Goal: Task Accomplishment & Management: Use online tool/utility

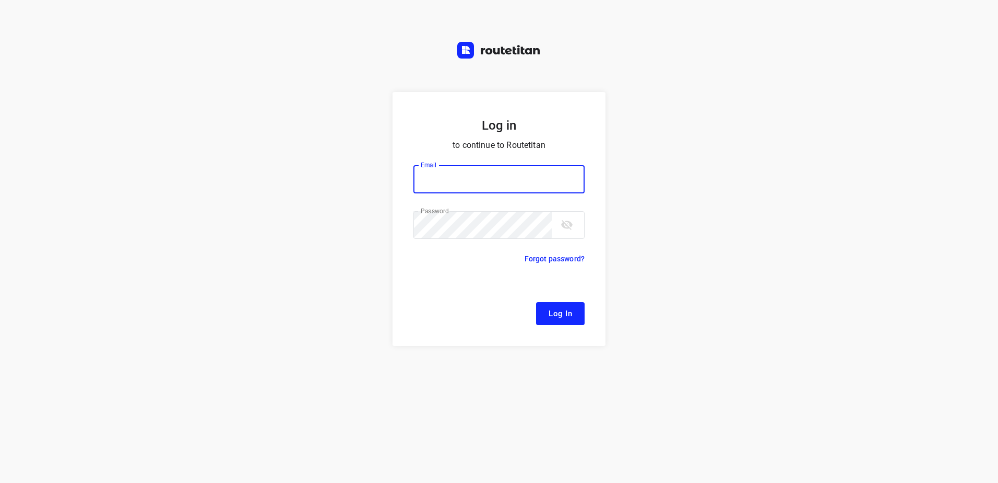
type input "[EMAIL_ADDRESS][DOMAIN_NAME]"
click at [562, 307] on span "Log In" at bounding box center [560, 314] width 23 height 14
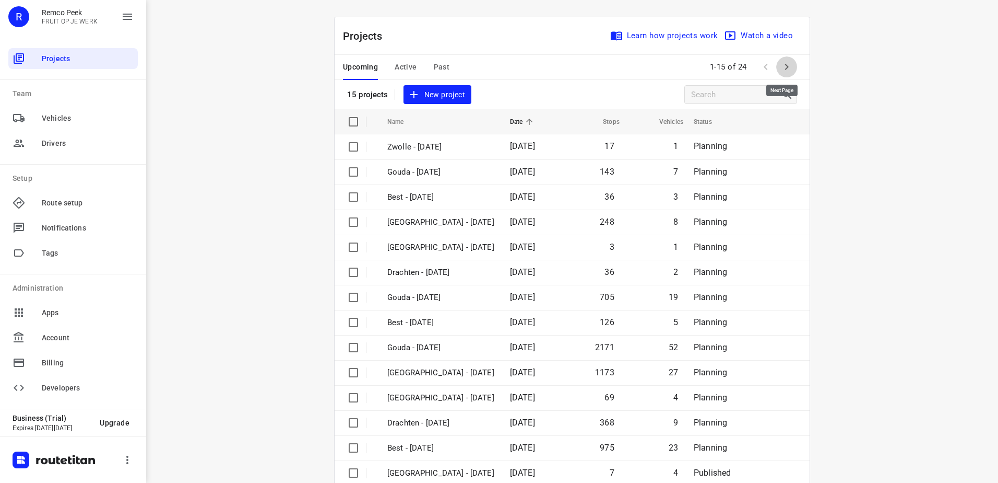
click at [784, 64] on icon "button" at bounding box center [787, 67] width 13 height 13
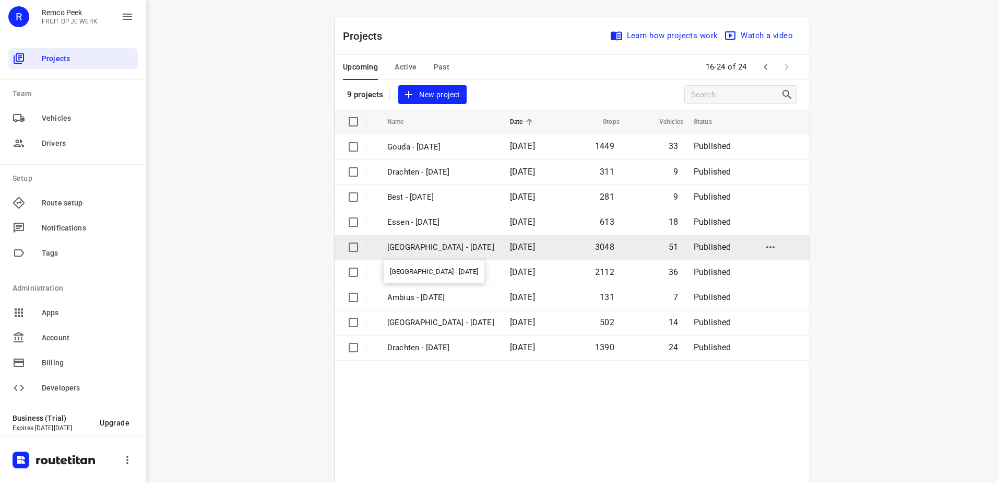
click at [439, 243] on p "[GEOGRAPHIC_DATA] - [DATE]" at bounding box center [440, 247] width 107 height 12
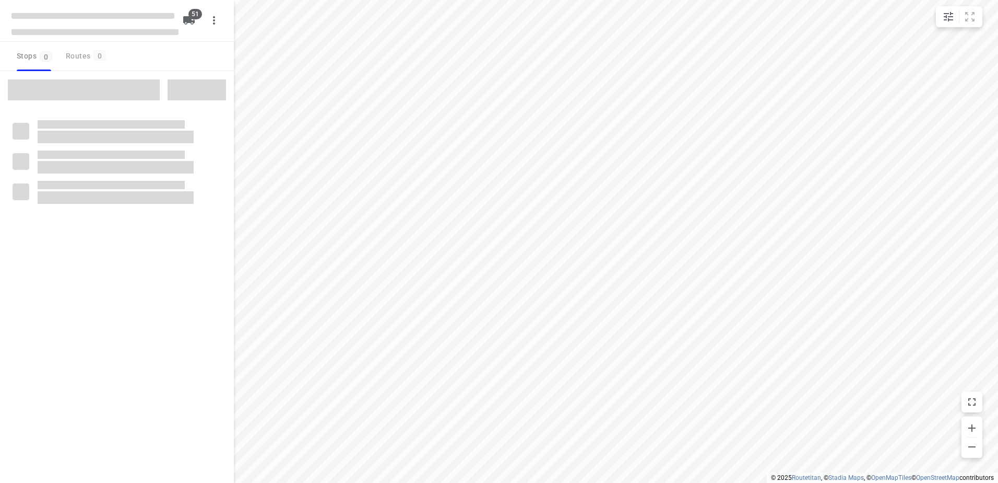
checkbox input "true"
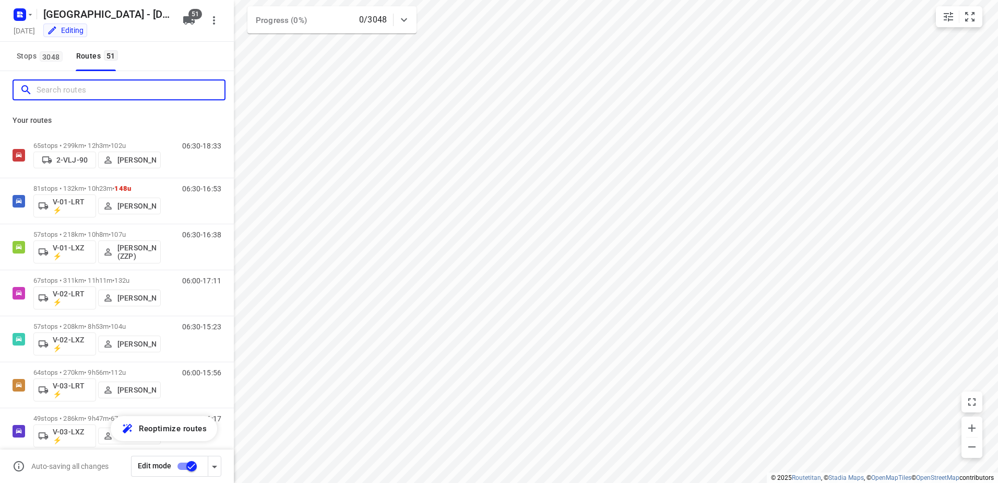
click at [78, 89] on input "Search routes" at bounding box center [131, 90] width 188 height 16
type input "H"
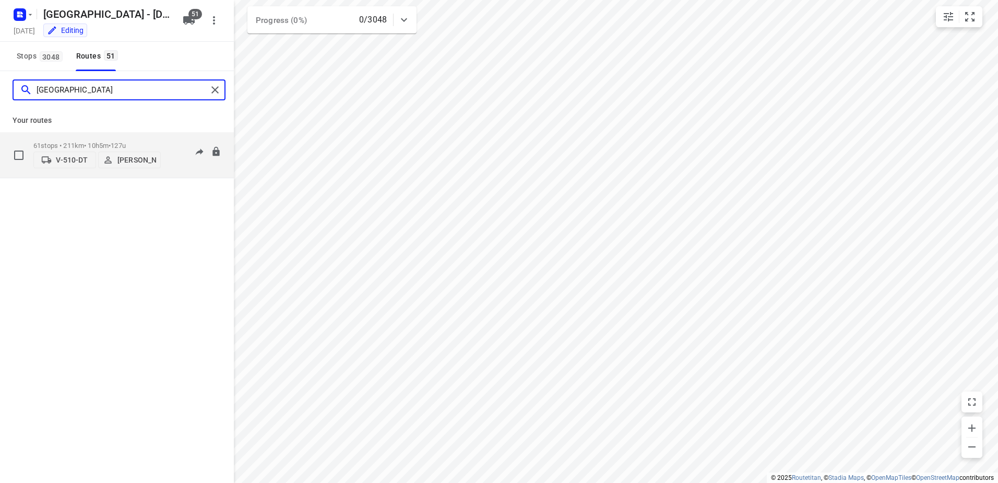
type input "[GEOGRAPHIC_DATA]"
click at [165, 142] on div "61 stops • 211km • 10h5m • 127u V-510-DT [PERSON_NAME] 06:30-16:35" at bounding box center [133, 154] width 201 height 37
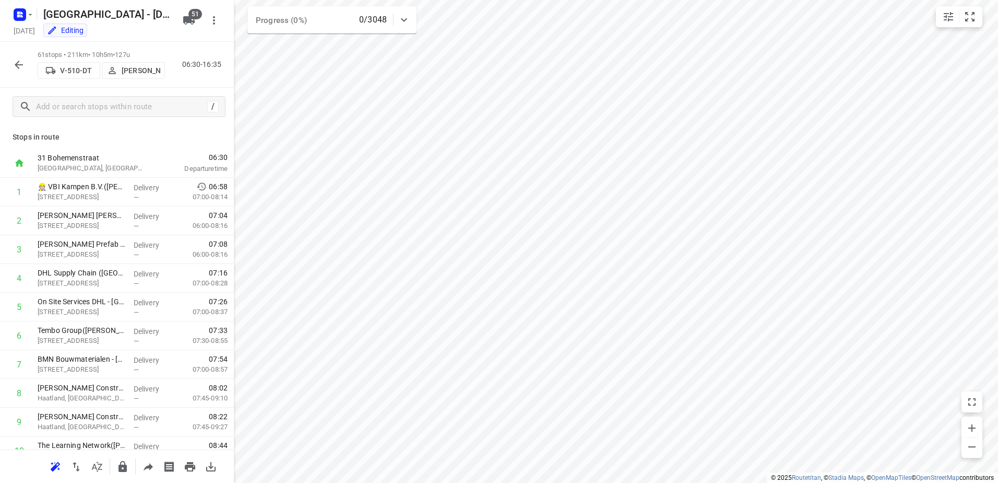
click at [13, 63] on icon "button" at bounding box center [19, 64] width 13 height 13
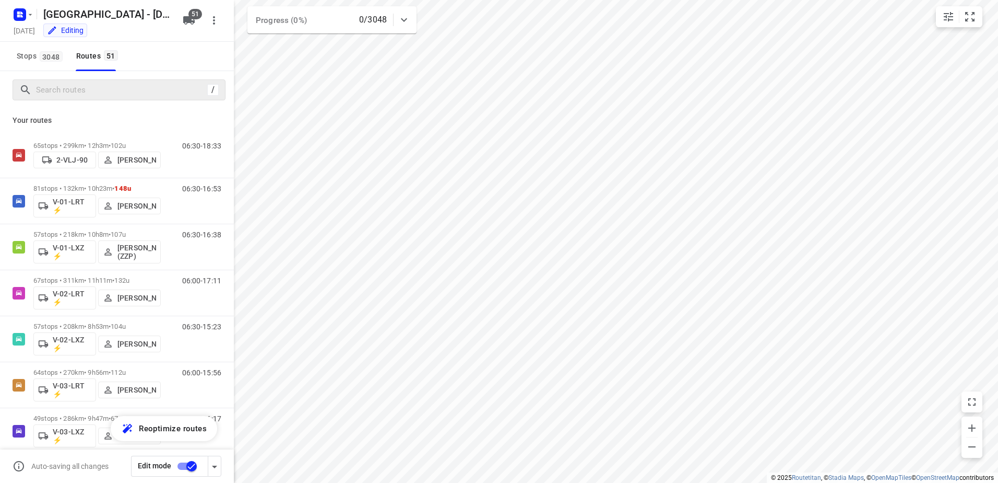
click at [110, 99] on div "/" at bounding box center [119, 89] width 213 height 21
click at [110, 93] on input "Search routes" at bounding box center [122, 90] width 170 height 16
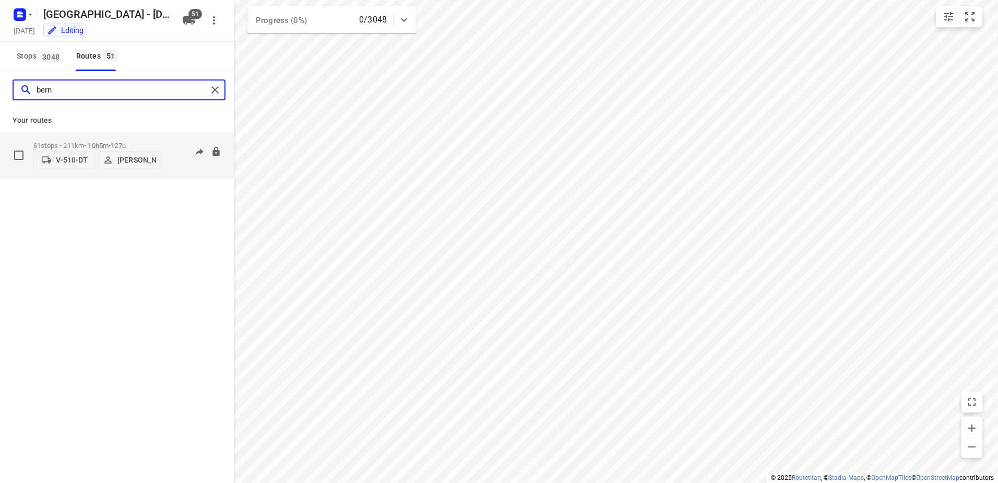
type input "bern"
click at [160, 142] on p "61 stops • 211km • 10h5m • 127u" at bounding box center [96, 146] width 127 height 8
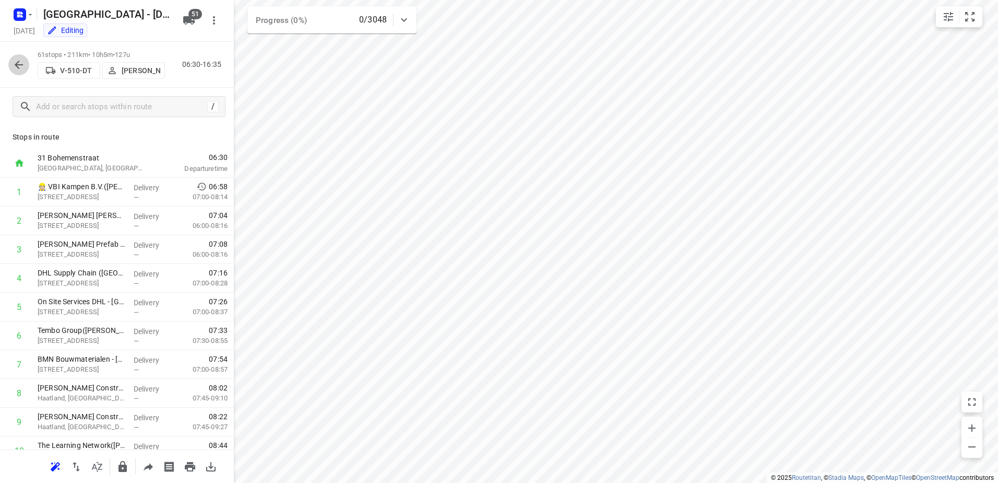
click at [19, 61] on icon "button" at bounding box center [19, 65] width 8 height 8
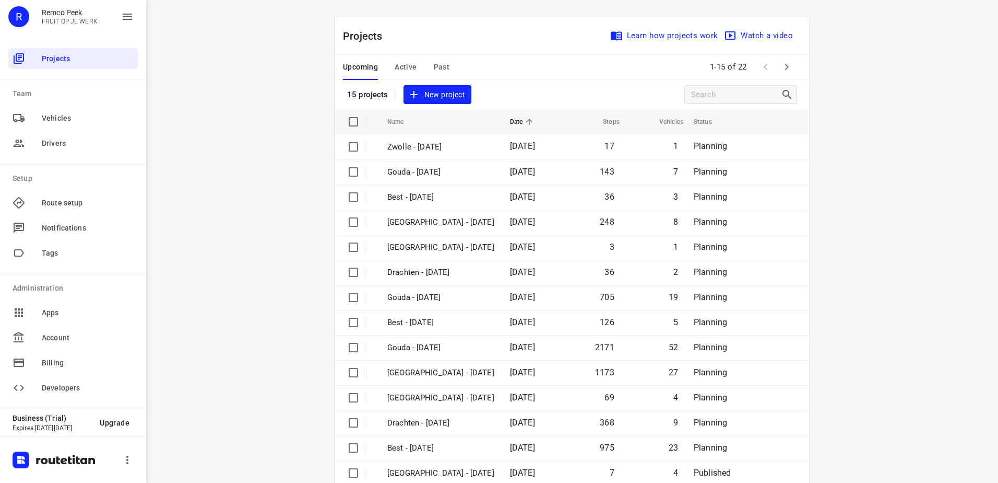
click at [396, 63] on span "Active" at bounding box center [406, 67] width 22 height 13
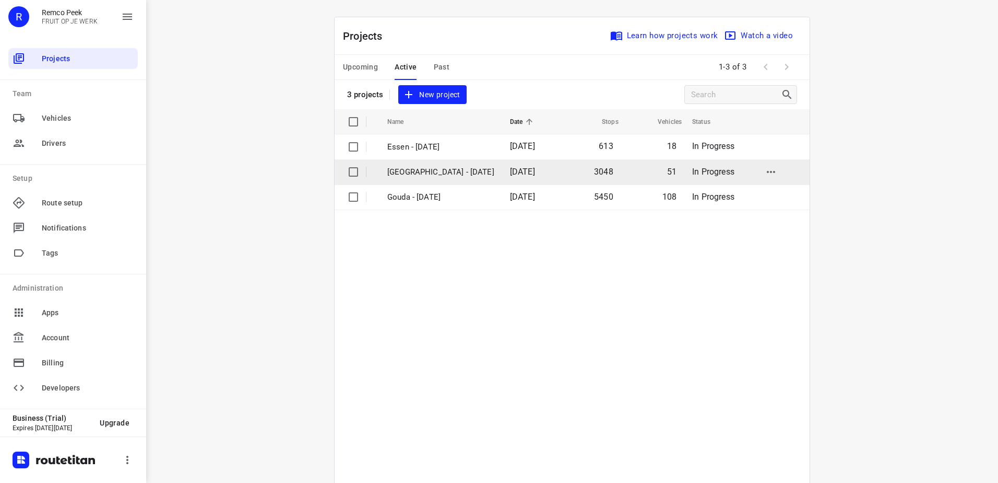
click at [438, 172] on p "[GEOGRAPHIC_DATA] - [DATE]" at bounding box center [440, 172] width 107 height 12
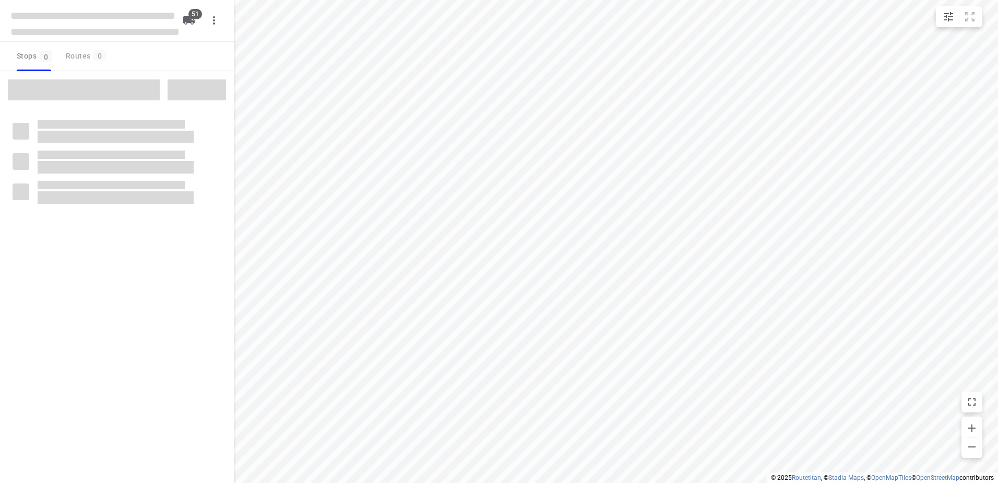
checkbox input "true"
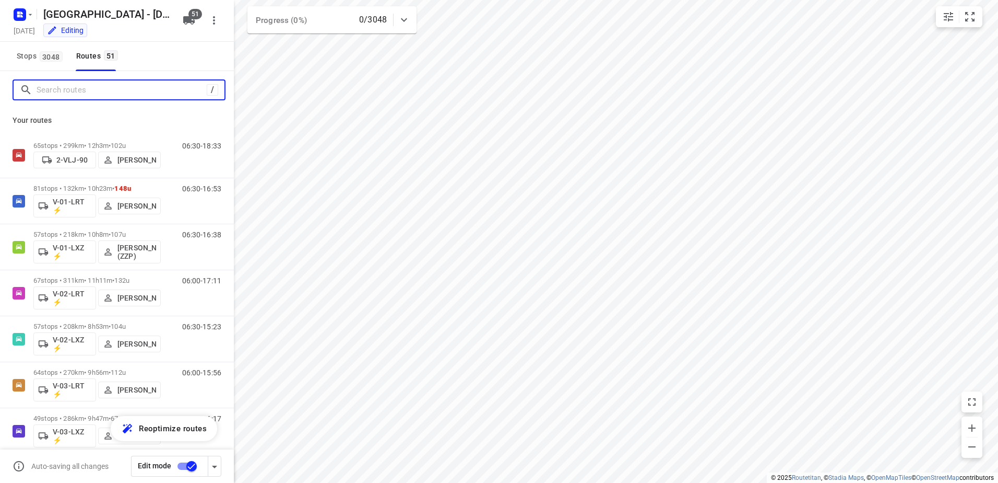
click at [91, 87] on input "Search routes" at bounding box center [122, 90] width 170 height 16
click at [103, 93] on input "Search routes" at bounding box center [131, 90] width 188 height 16
click at [111, 93] on input "Search routes" at bounding box center [131, 90] width 188 height 16
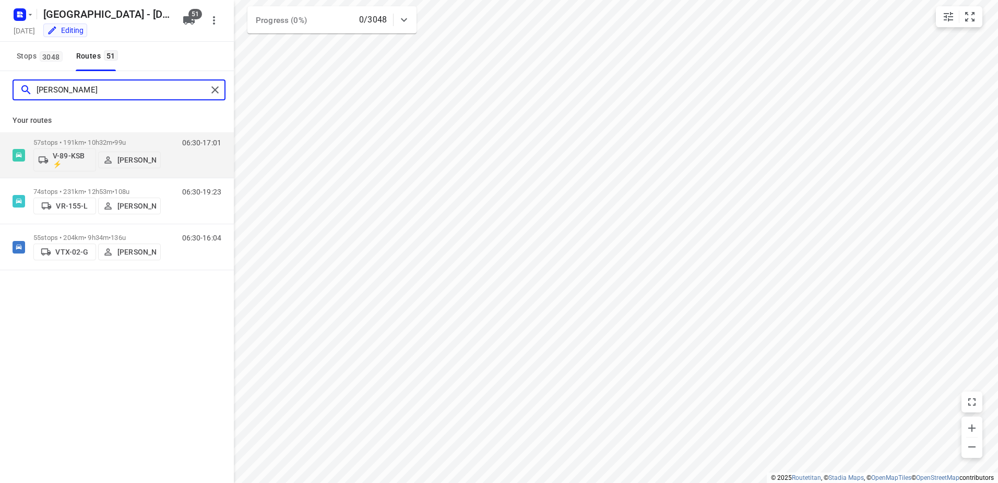
drag, startPoint x: 61, startPoint y: 92, endPoint x: -118, endPoint y: 98, distance: 178.7
click at [0, 98] on html "i © 2025 Routetitan , © Stadia Maps , © OpenMapTiles © OpenStreetMap contributo…" at bounding box center [499, 241] width 998 height 483
type input "t"
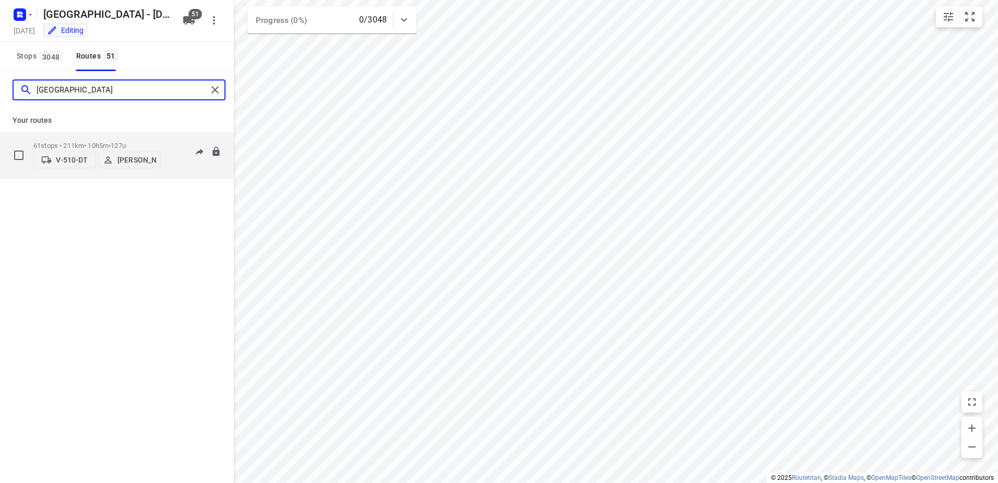
type input "[GEOGRAPHIC_DATA]"
click at [166, 136] on div "61 stops • 211km • 10h5m • 127u V-510-DT [PERSON_NAME] 06:30-16:35" at bounding box center [133, 154] width 201 height 37
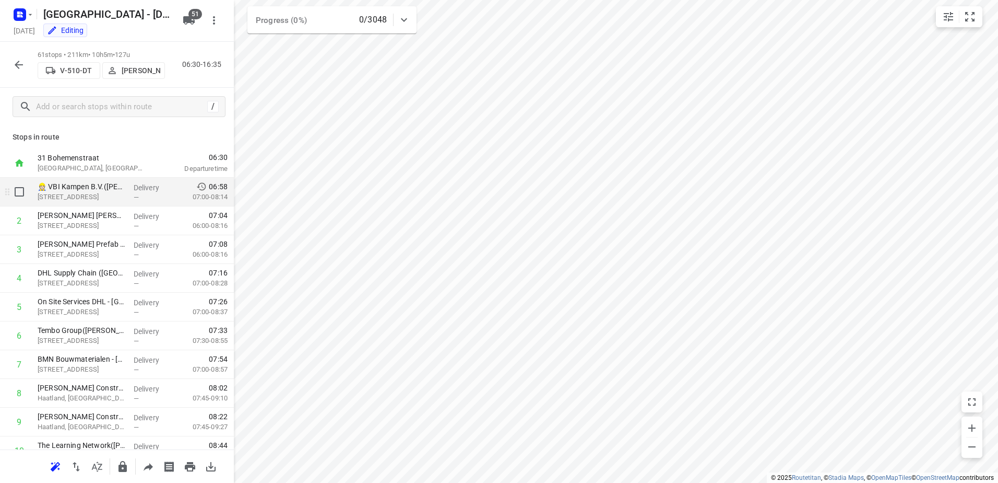
click at [150, 191] on p "Delivery" at bounding box center [153, 187] width 39 height 10
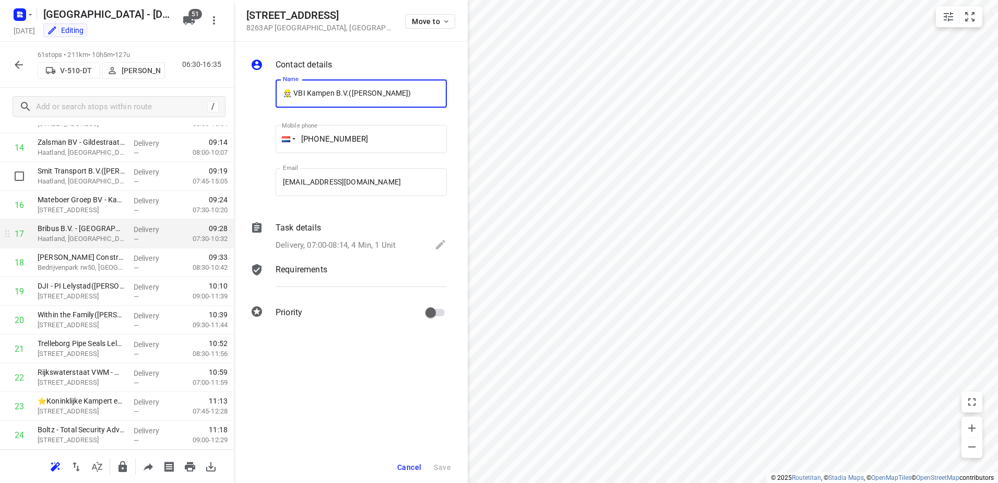
scroll to position [470, 0]
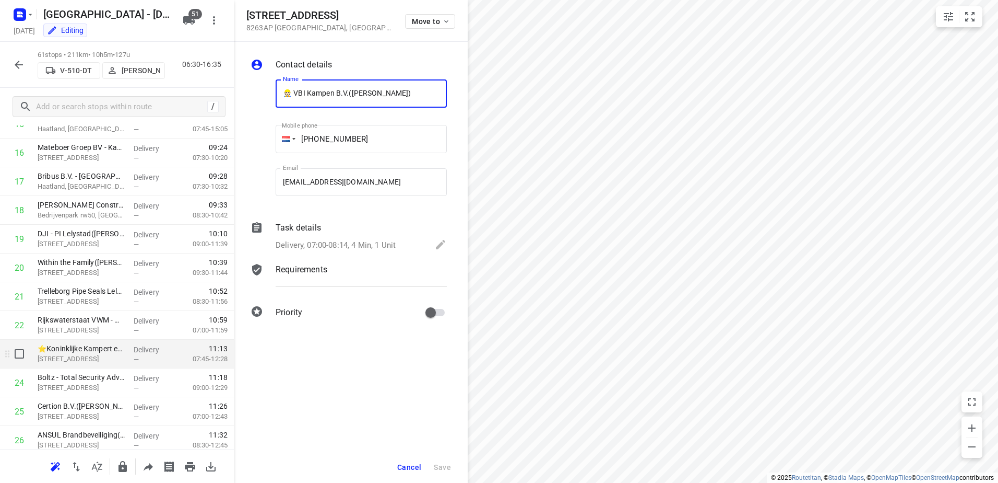
click at [130, 349] on div "Delivery —" at bounding box center [153, 353] width 47 height 29
click at [350, 229] on div "Task details" at bounding box center [361, 227] width 171 height 13
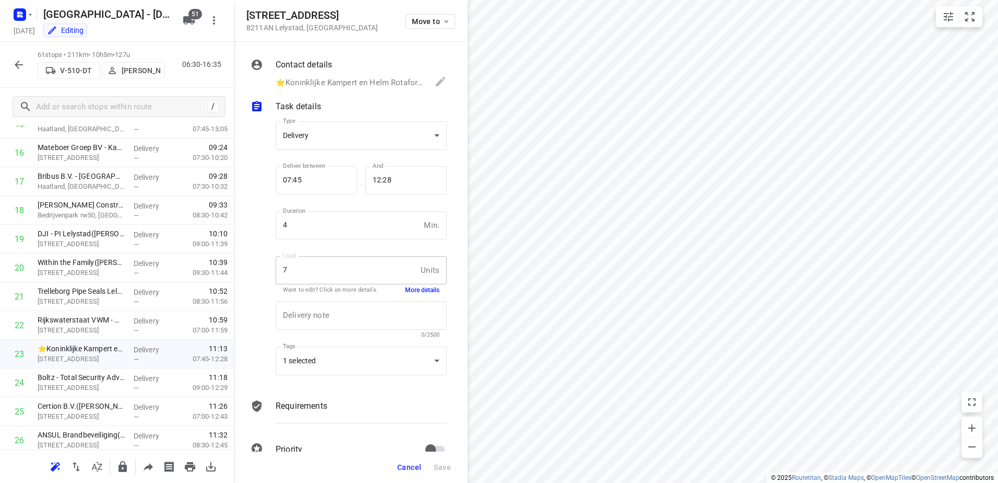
click at [420, 293] on button "More details" at bounding box center [422, 290] width 34 height 9
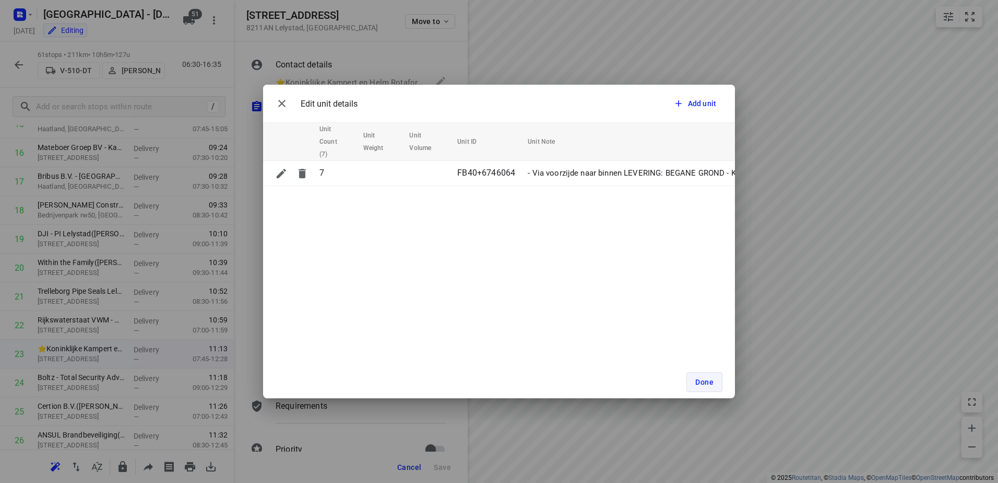
click at [715, 376] on button "Done" at bounding box center [705, 382] width 36 height 20
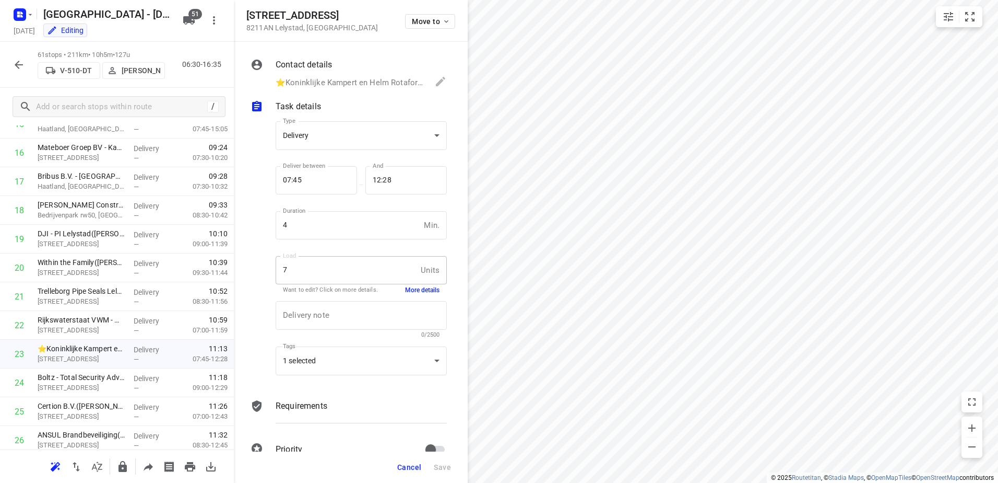
click at [23, 68] on icon "button" at bounding box center [19, 64] width 13 height 13
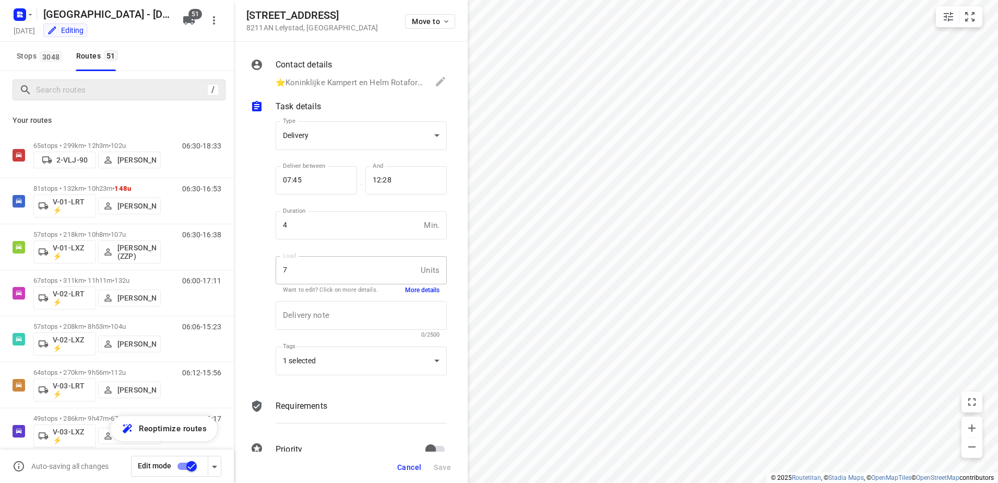
click at [89, 80] on div "/" at bounding box center [119, 89] width 213 height 21
click at [88, 87] on input "Search routes" at bounding box center [120, 90] width 167 height 16
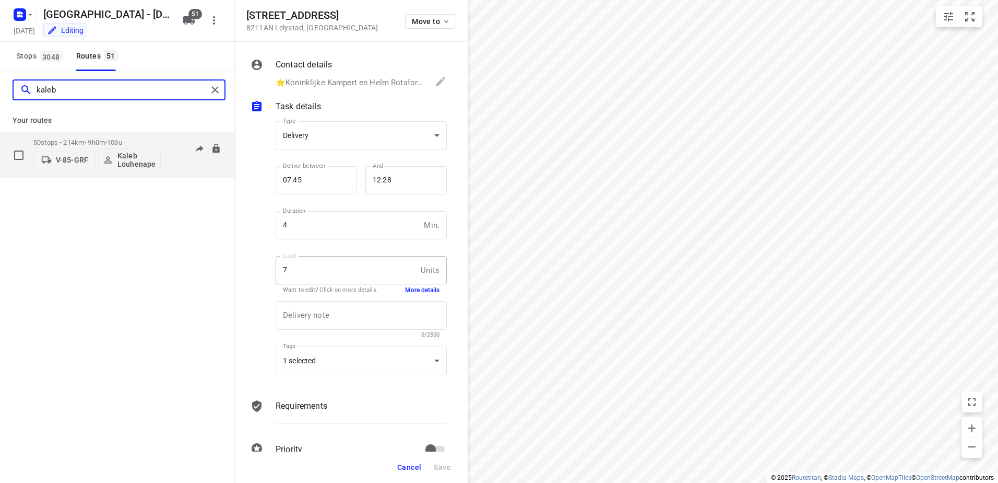
type input "kaleb"
click at [181, 134] on div "50 stops • 214km • 9h0m • 103u V-85-GRF [PERSON_NAME] 06:30-15:29" at bounding box center [133, 154] width 201 height 43
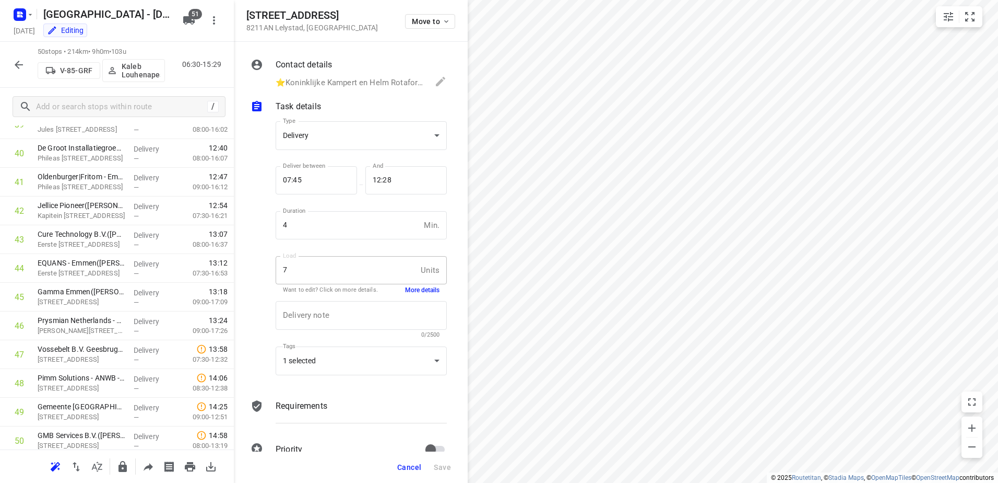
scroll to position [1193, 0]
